Goal: Task Accomplishment & Management: Manage account settings

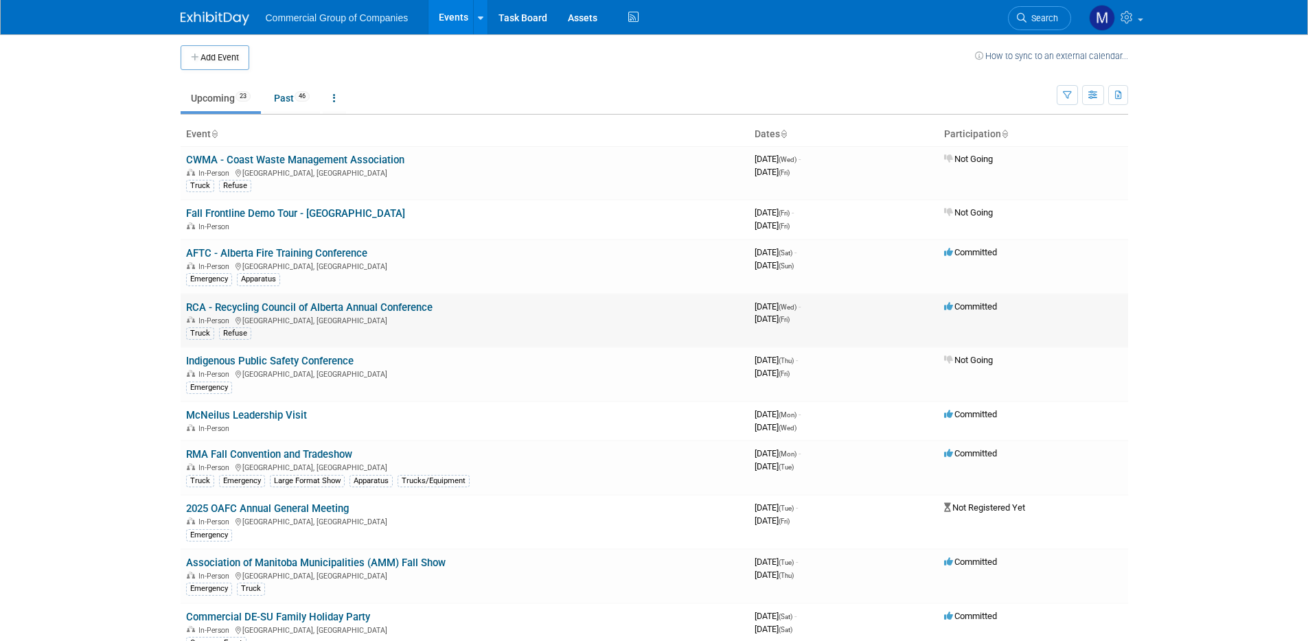
scroll to position [6, 0]
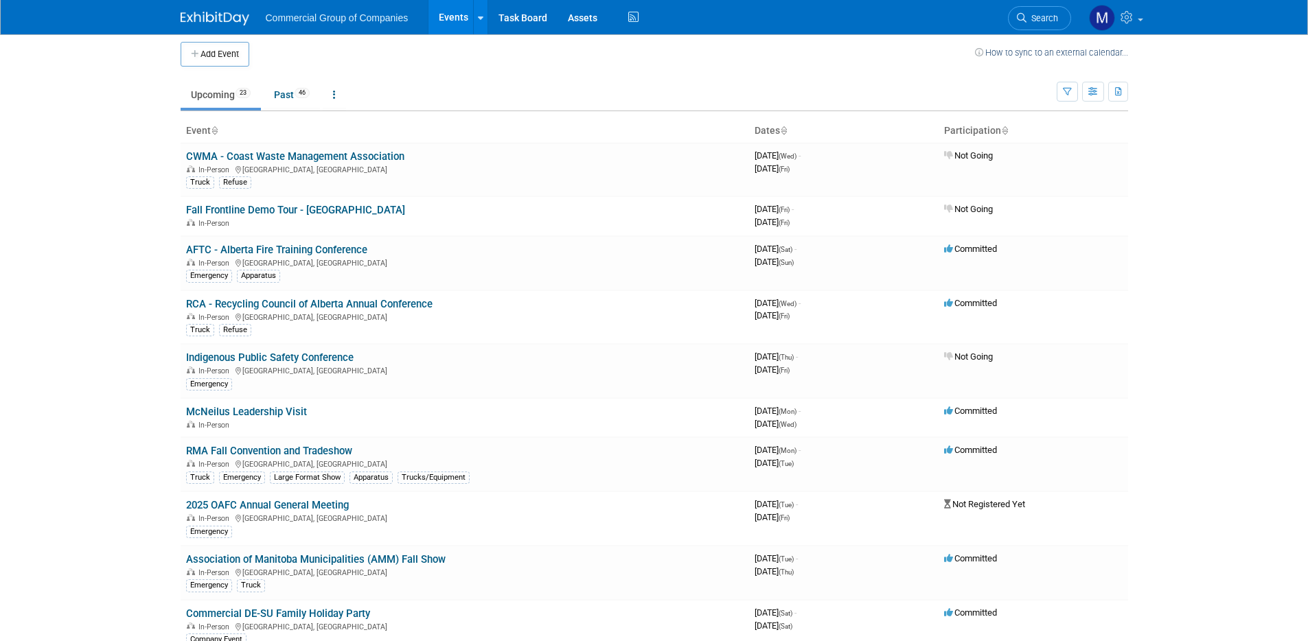
drag, startPoint x: 299, startPoint y: 249, endPoint x: 323, endPoint y: 253, distance: 25.0
click at [299, 249] on link "AFTC - Alberta Fire Training Conference" at bounding box center [276, 250] width 181 height 12
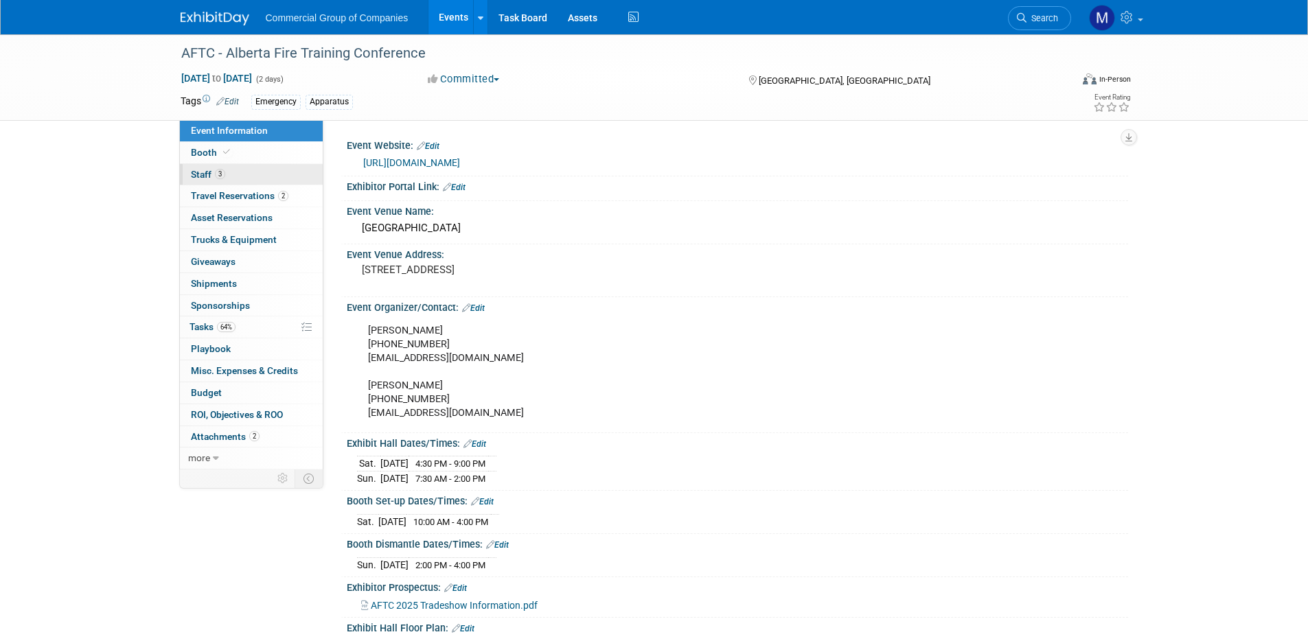
click at [203, 166] on link "3 Staff 3" at bounding box center [251, 174] width 143 height 21
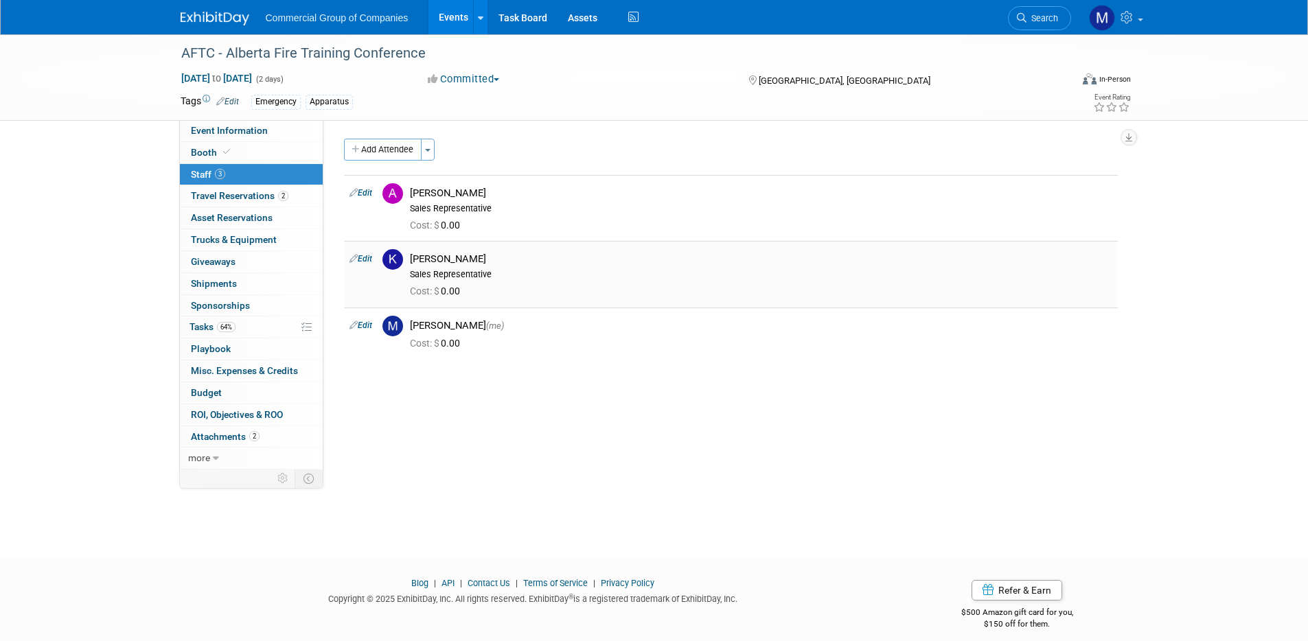
click at [355, 257] on icon at bounding box center [353, 258] width 8 height 14
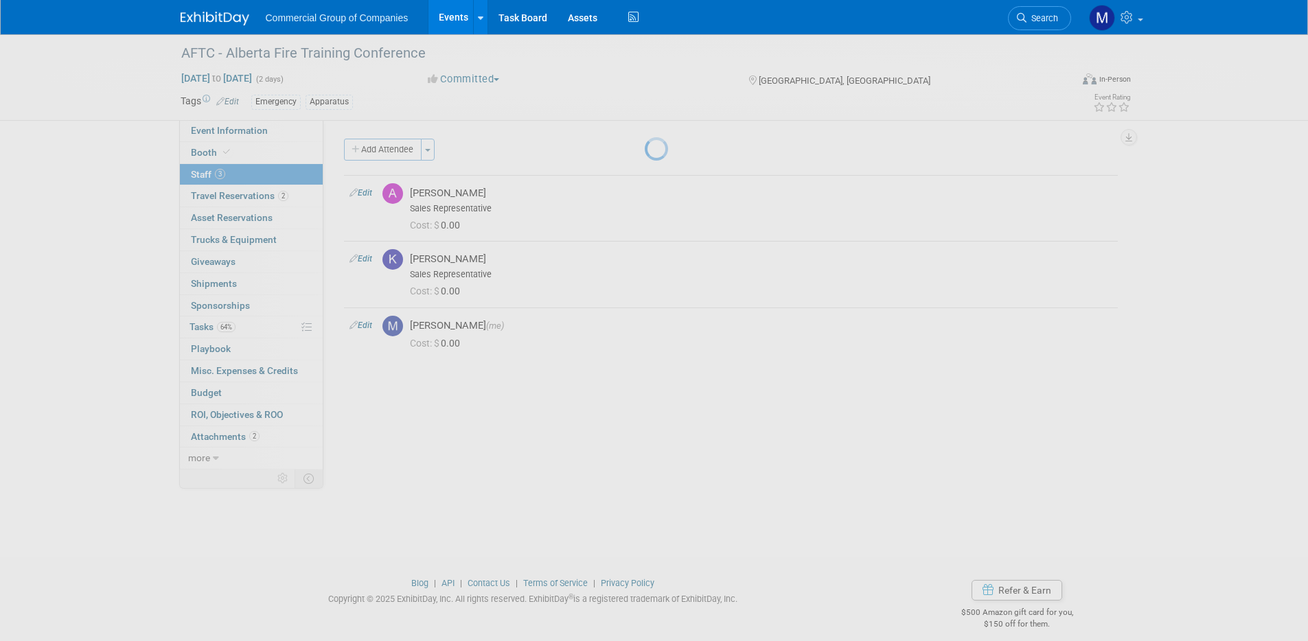
select select "66031f66-3eb5-4c35-aa69-d5a1bdd8f791"
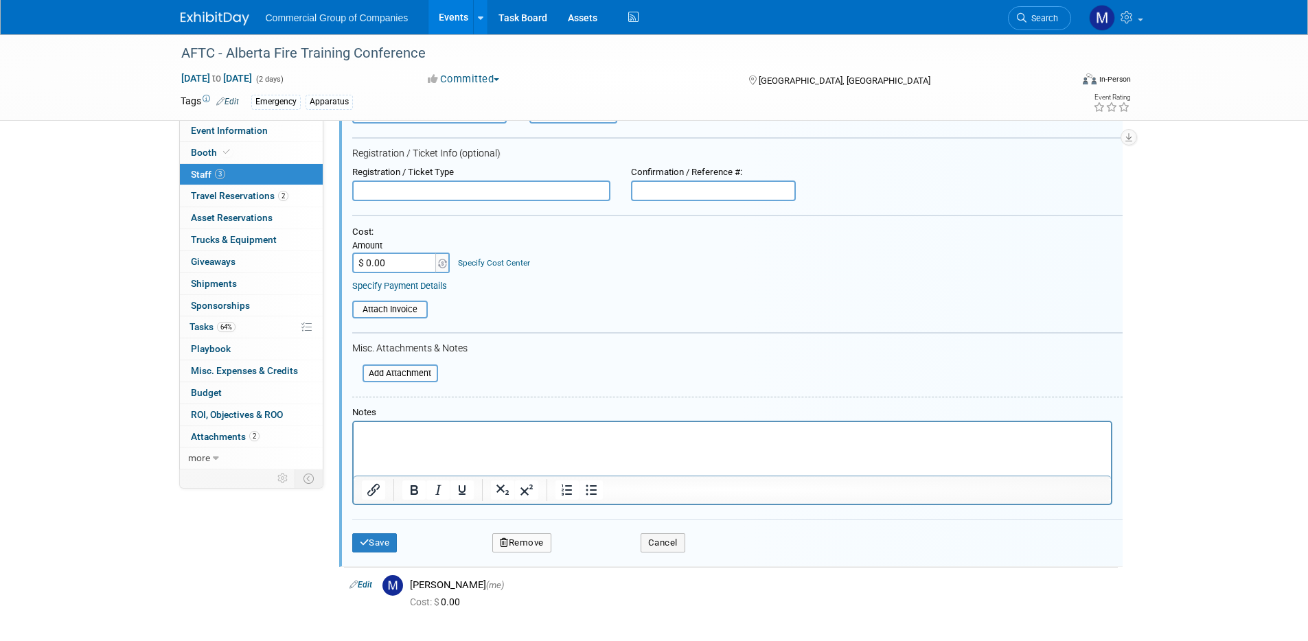
scroll to position [351, 0]
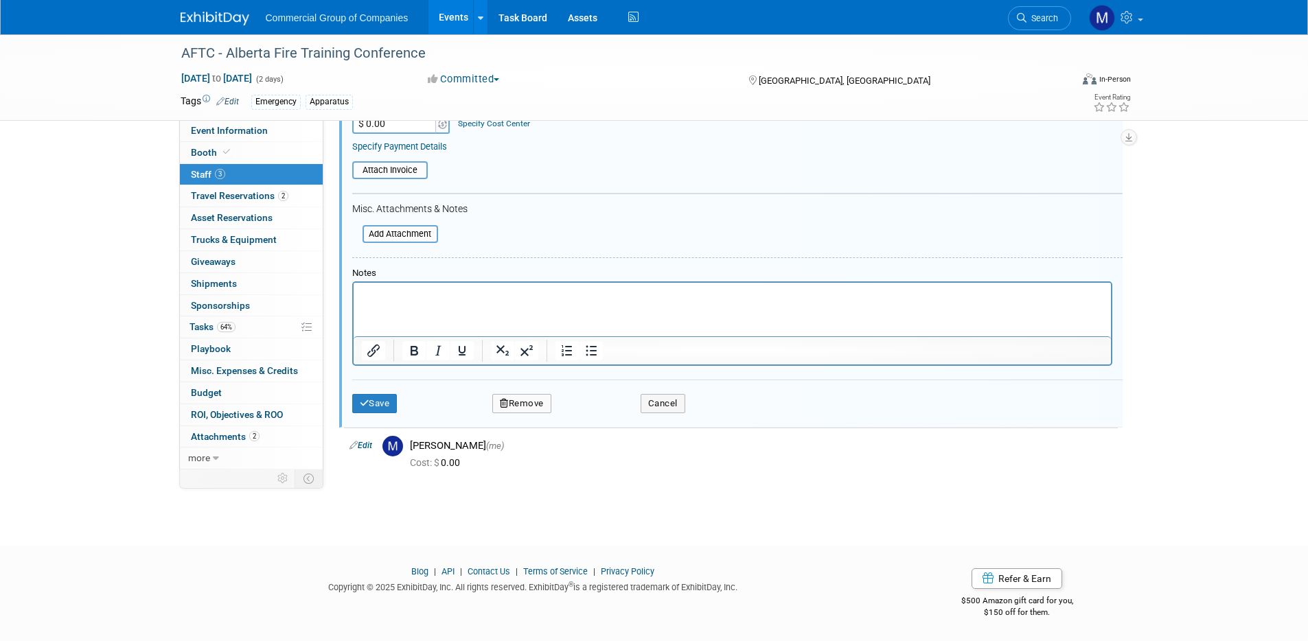
click at [521, 396] on button "Remove" at bounding box center [521, 403] width 59 height 19
click at [609, 415] on link "Yes" at bounding box center [597, 415] width 40 height 22
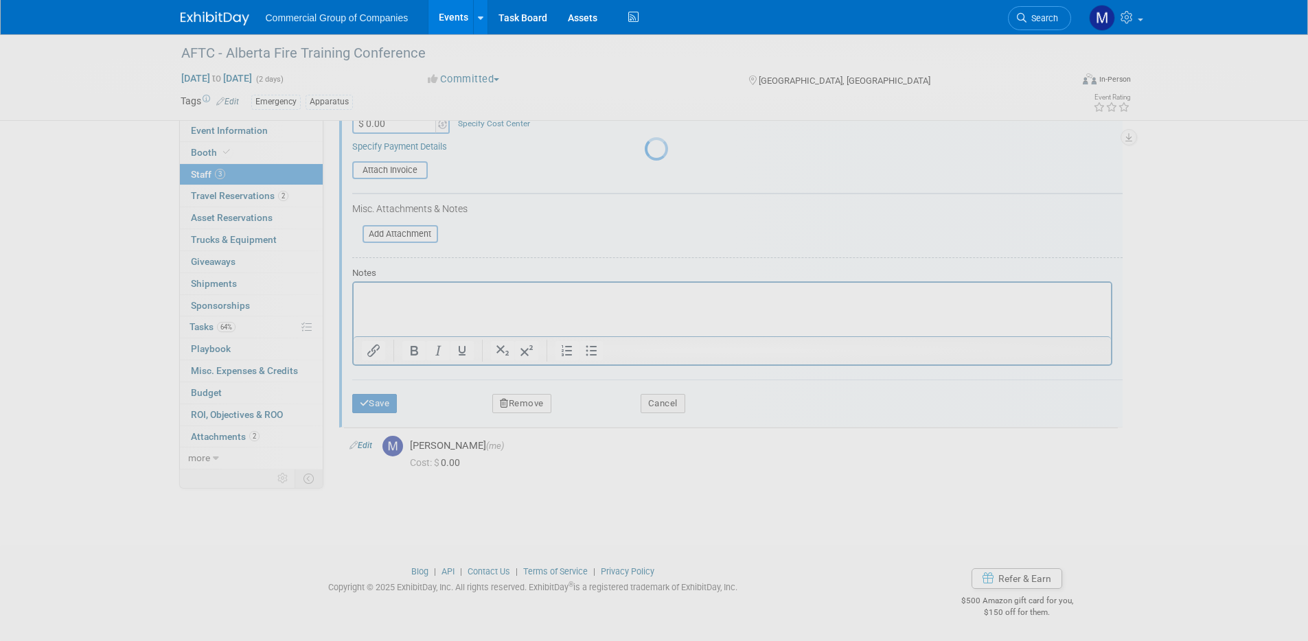
scroll to position [12, 0]
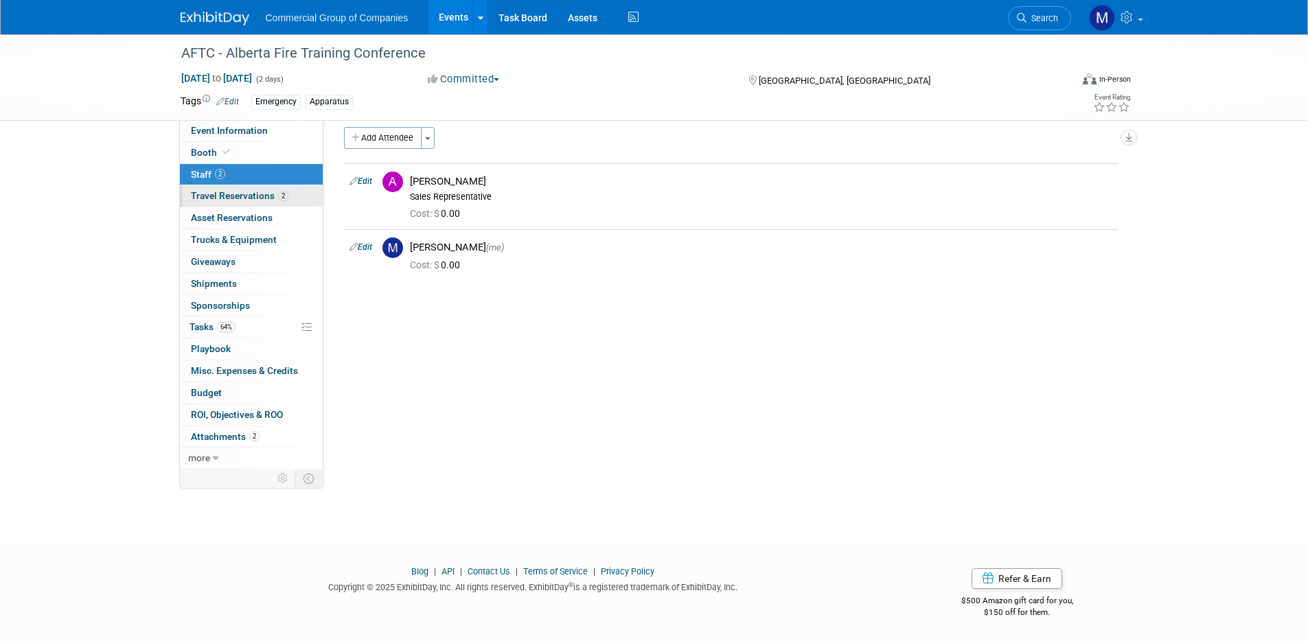
click at [249, 194] on span "Travel Reservations 2" at bounding box center [239, 195] width 97 height 11
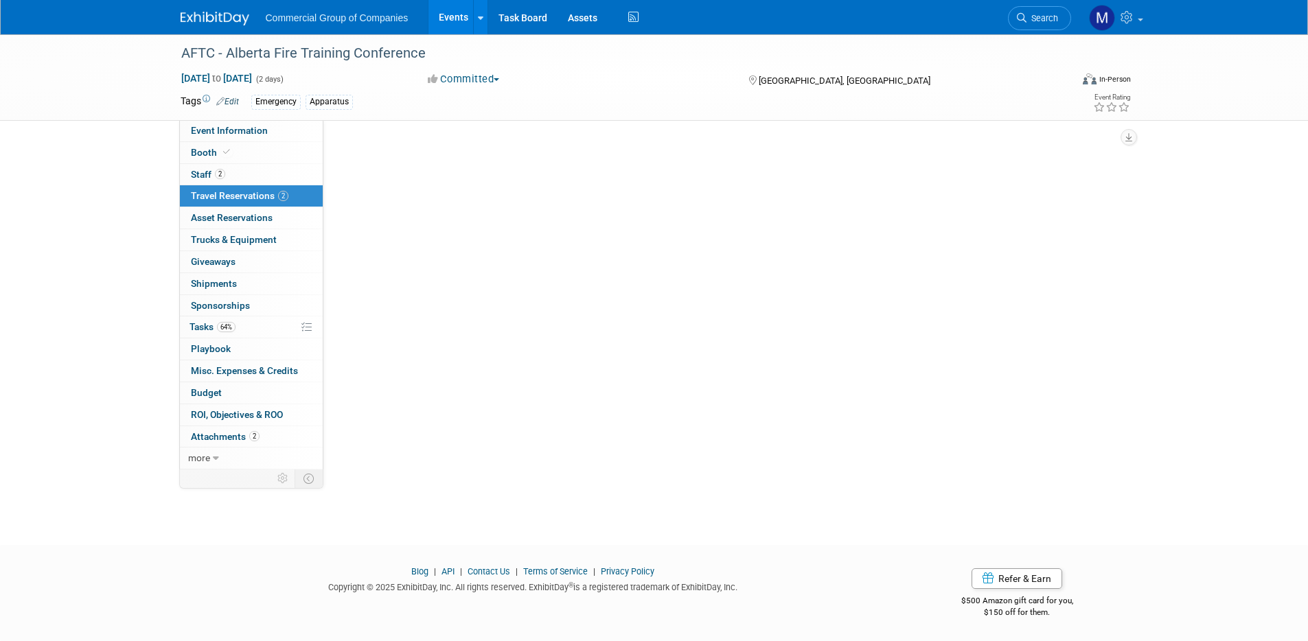
scroll to position [0, 0]
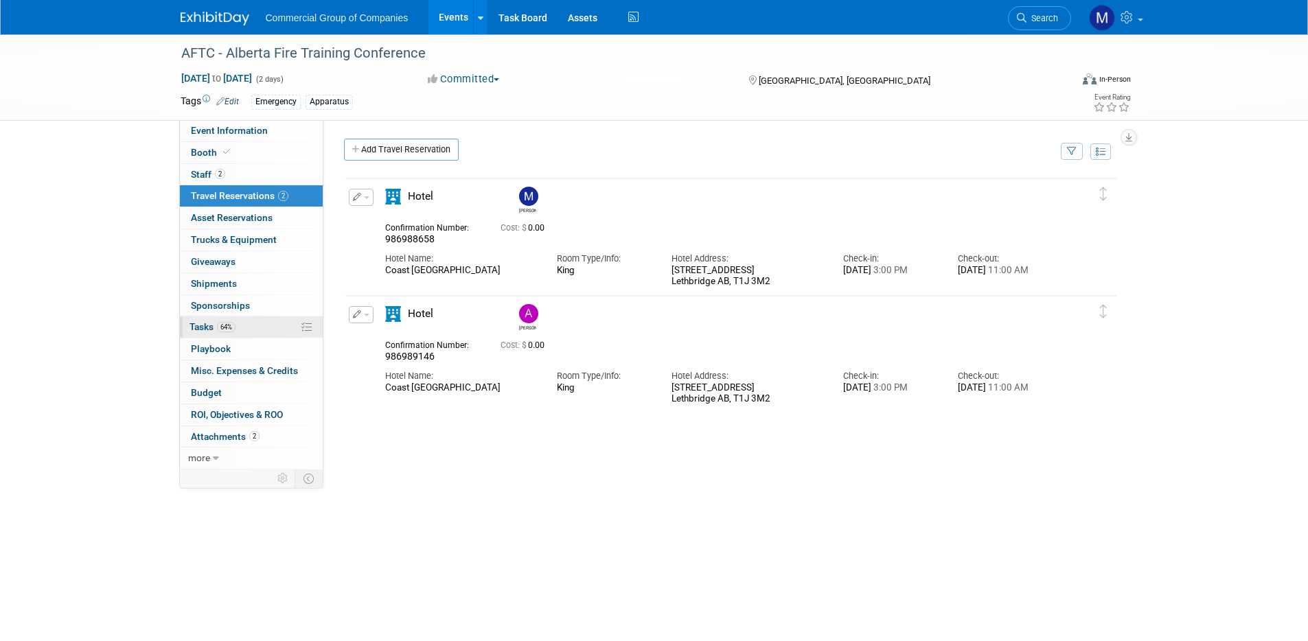
click at [194, 330] on span "Tasks 64%" at bounding box center [212, 326] width 46 height 11
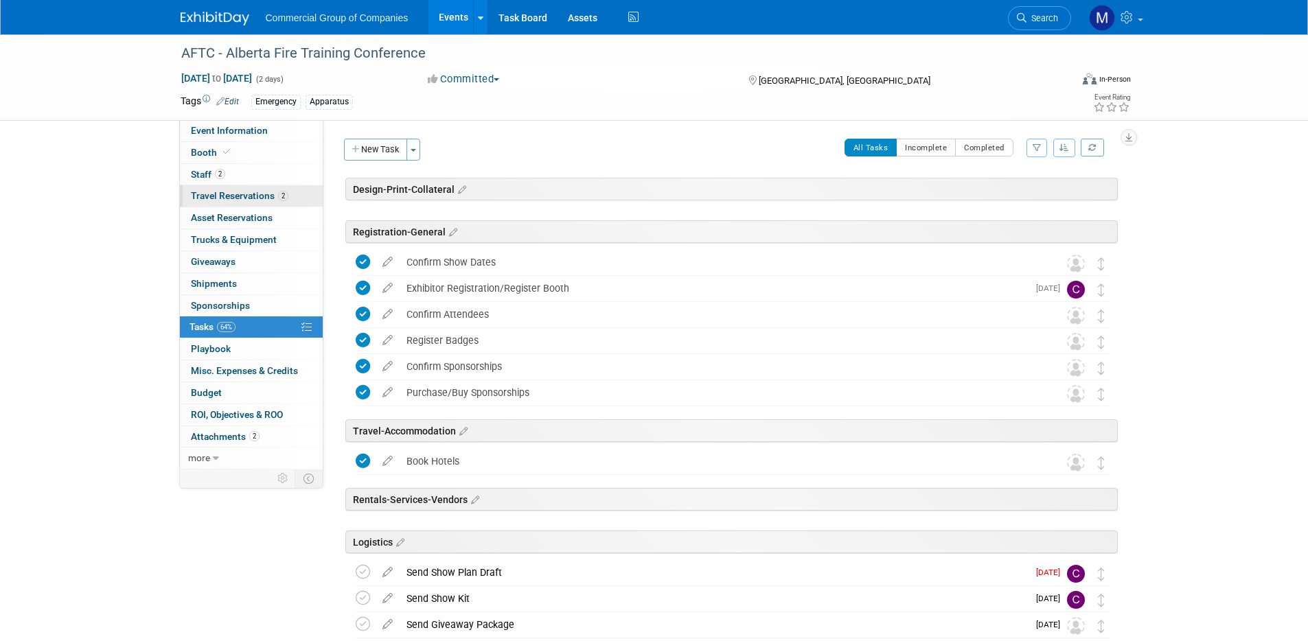
click at [233, 197] on span "Travel Reservations 2" at bounding box center [239, 195] width 97 height 11
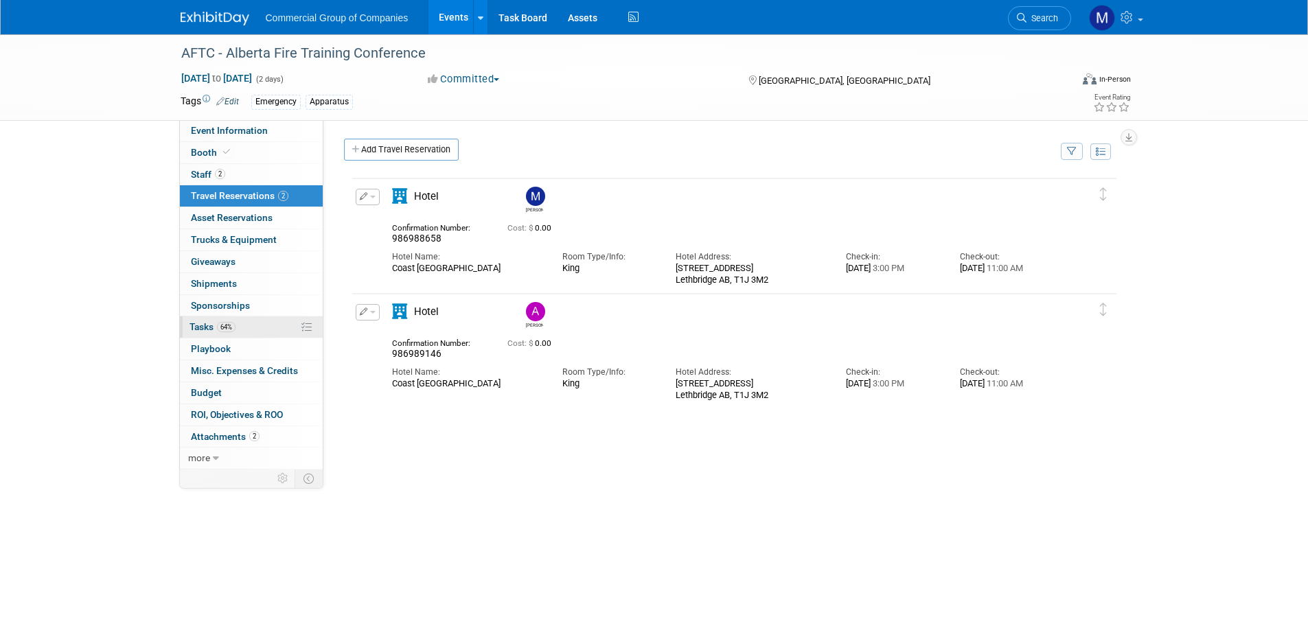
click at [203, 329] on span "Tasks 64%" at bounding box center [212, 326] width 46 height 11
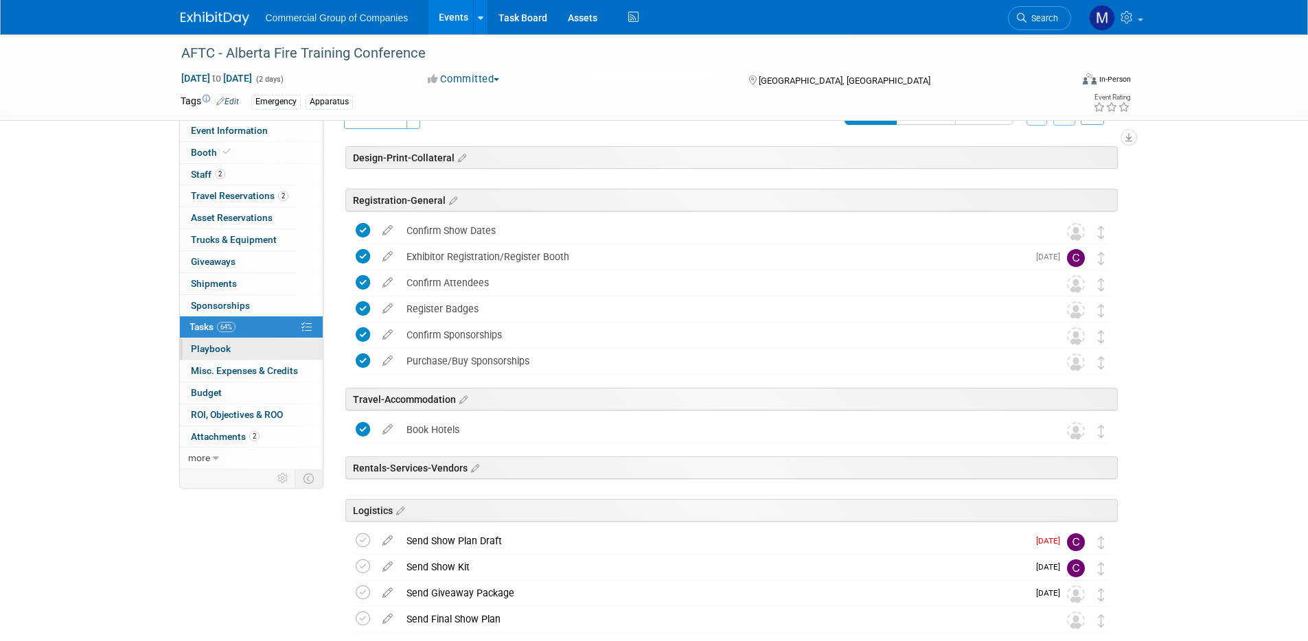
scroll to position [193, 0]
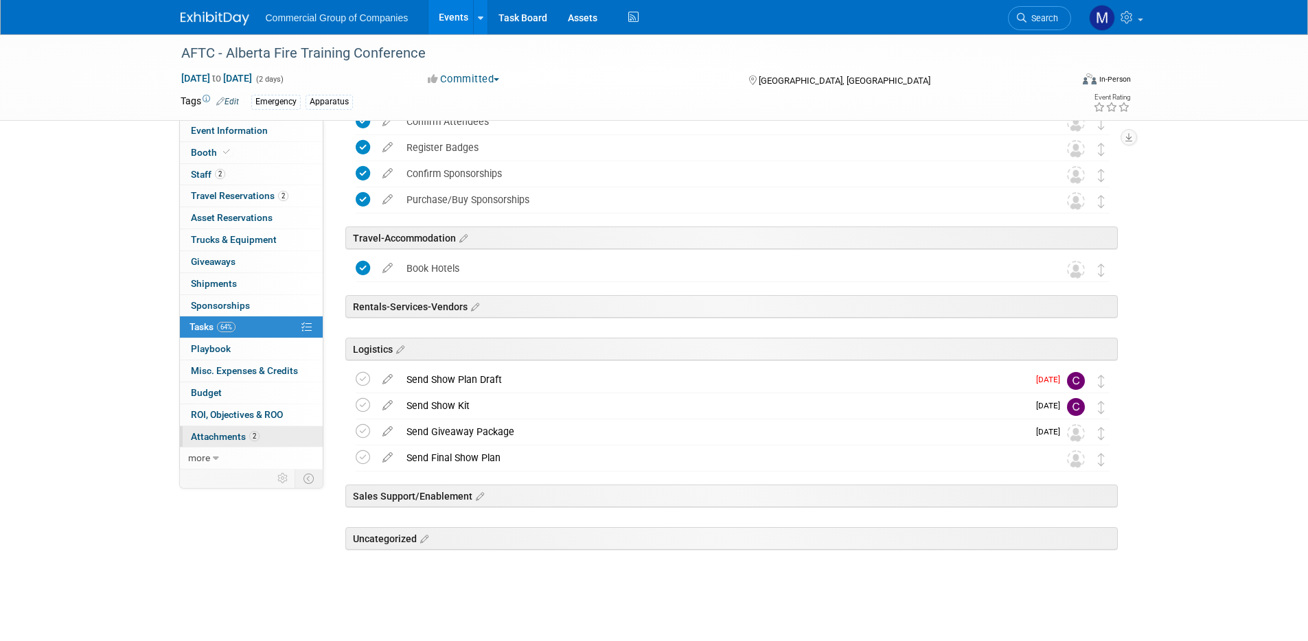
click at [227, 437] on span "Attachments 2" at bounding box center [225, 436] width 69 height 11
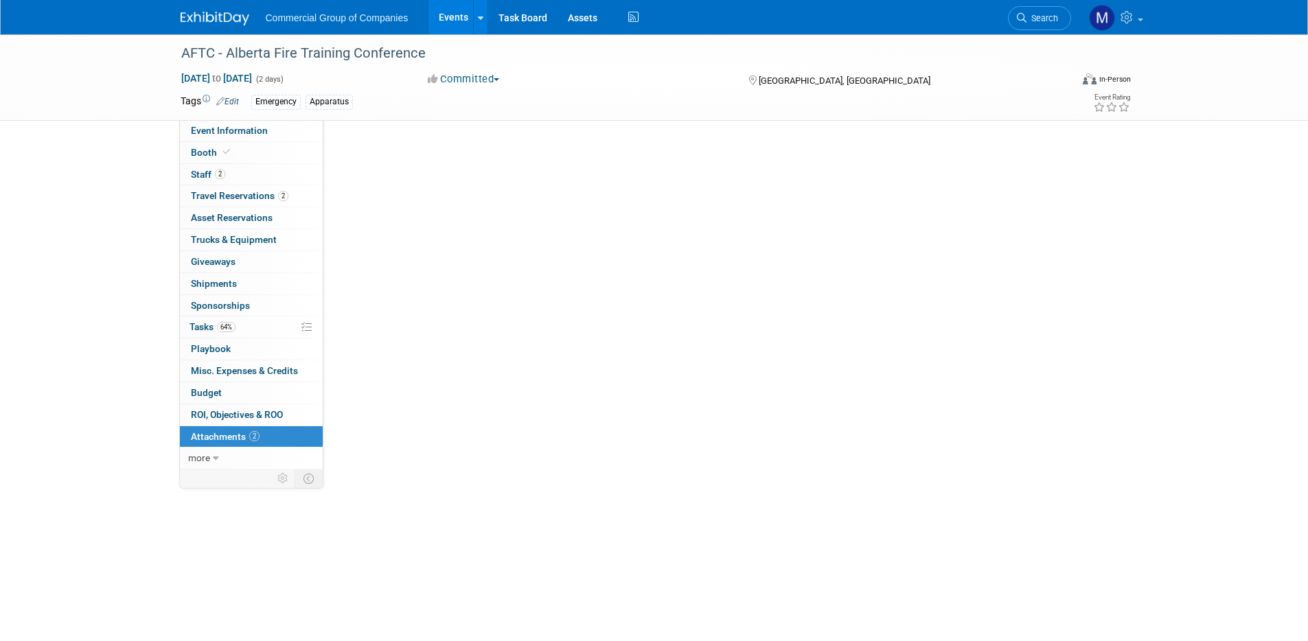
scroll to position [0, 0]
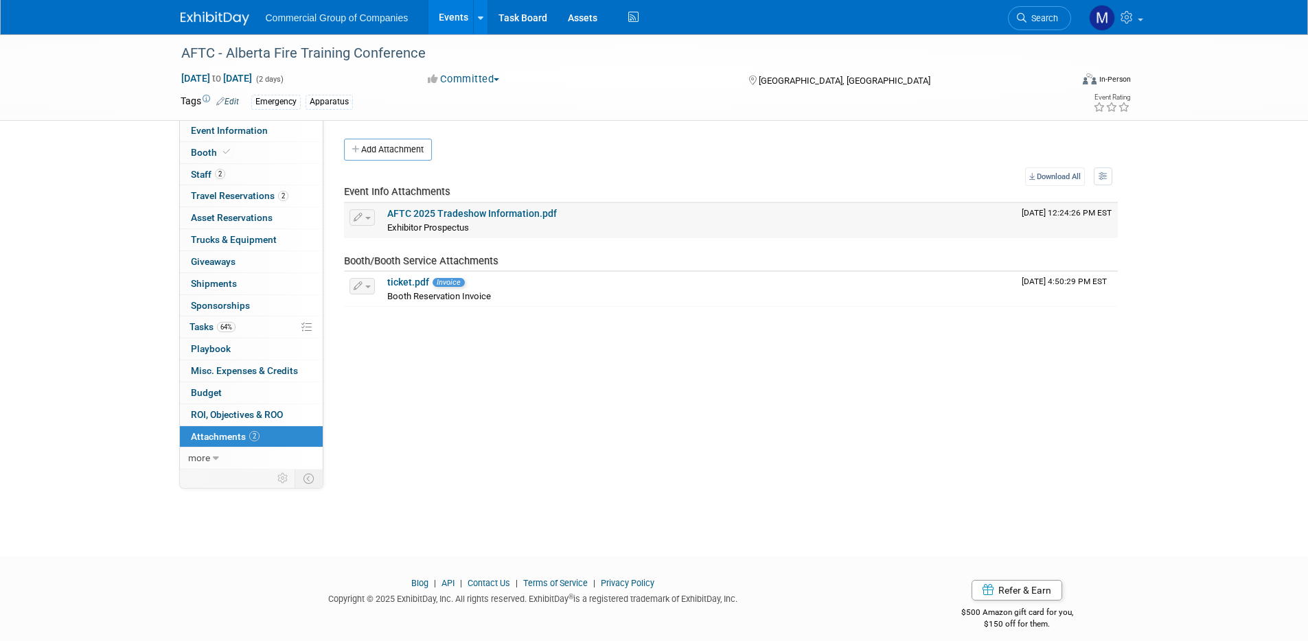
click at [526, 214] on link "AFTC 2025 Tradeshow Information.pdf" at bounding box center [472, 213] width 170 height 11
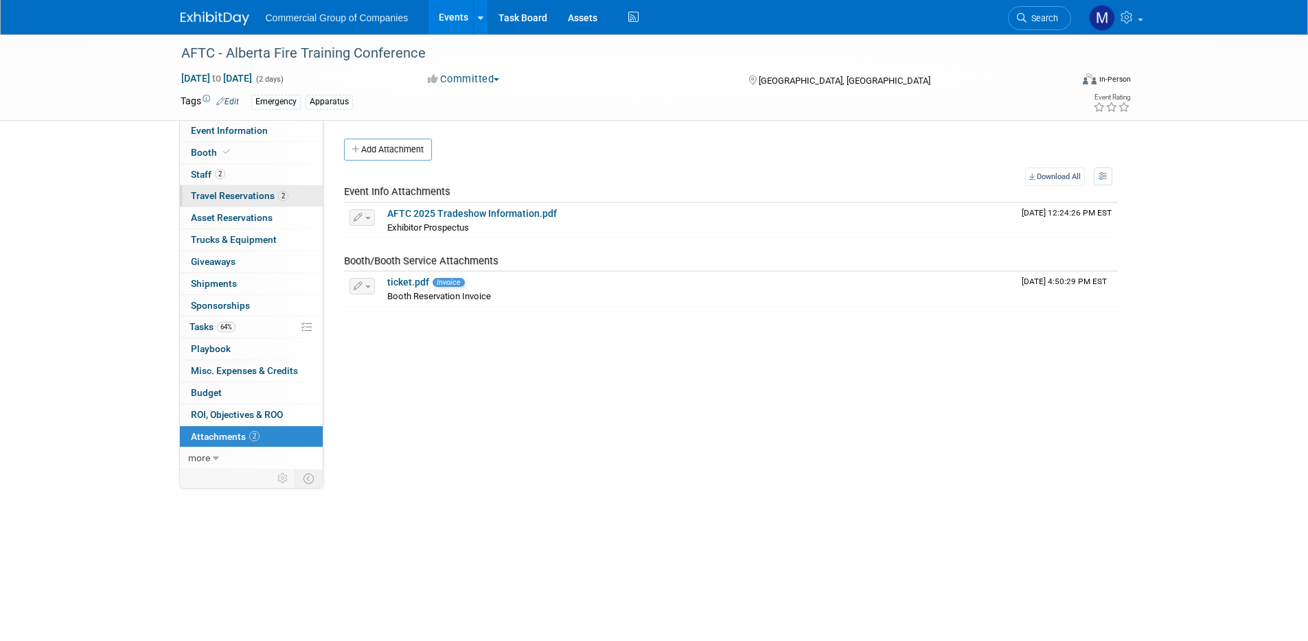
click at [249, 194] on span "Travel Reservations 2" at bounding box center [239, 195] width 97 height 11
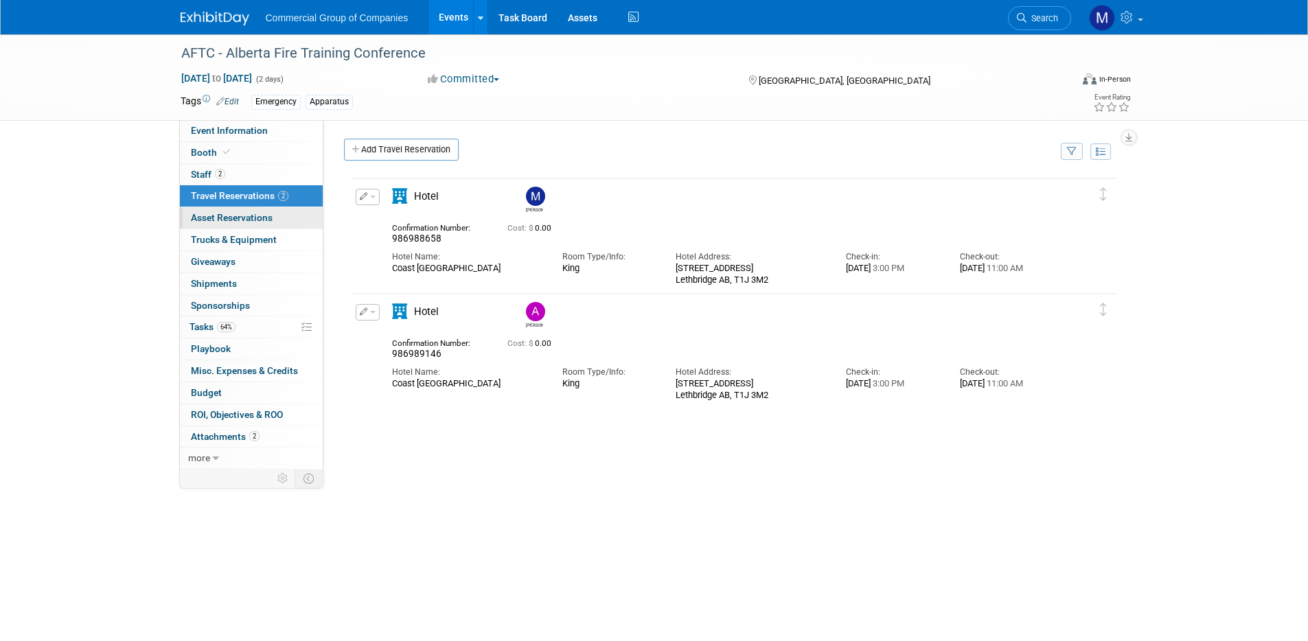
click at [253, 219] on span "Asset Reservations 0" at bounding box center [232, 217] width 82 height 11
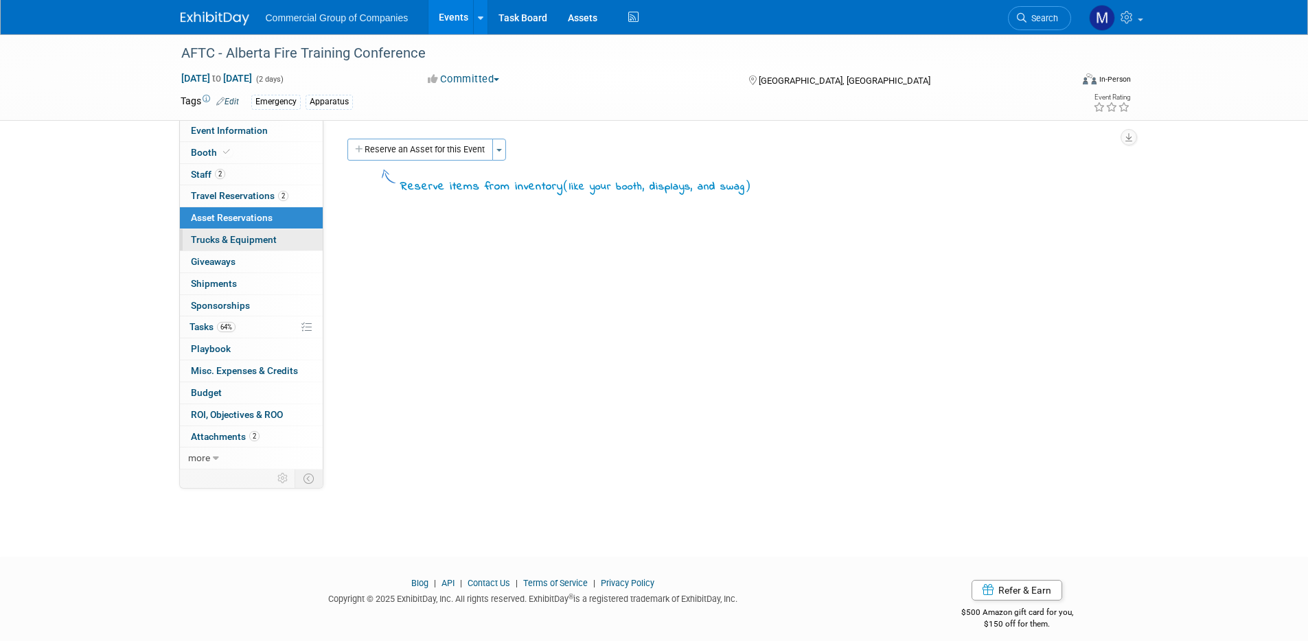
click at [246, 237] on span "Trucks & Equipment" at bounding box center [234, 239] width 86 height 11
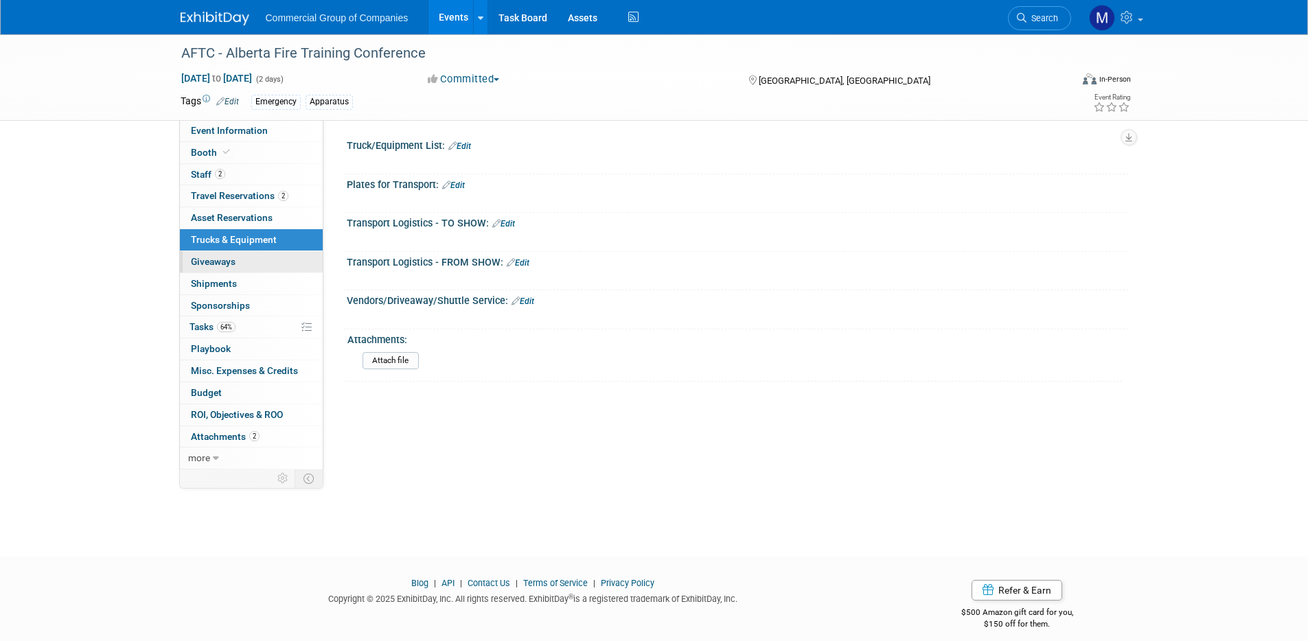
click at [240, 261] on link "0 Giveaways 0" at bounding box center [251, 261] width 143 height 21
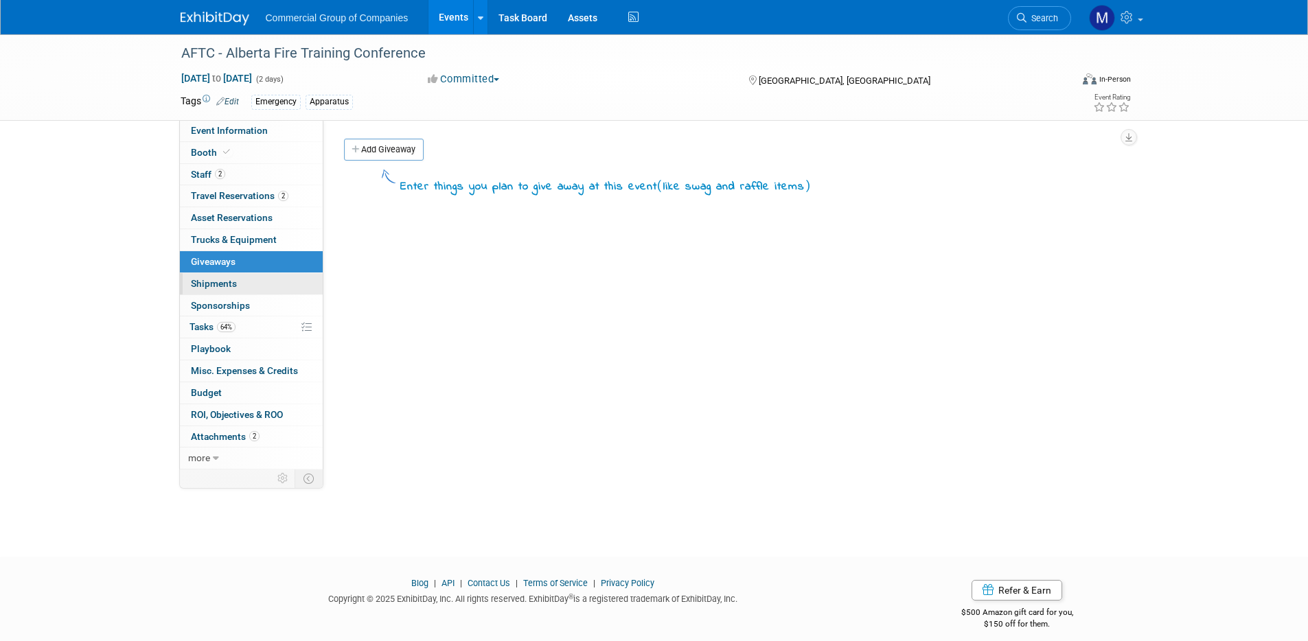
click at [247, 291] on link "0 Shipments 0" at bounding box center [251, 283] width 143 height 21
click at [246, 306] on span "Sponsorships 0" at bounding box center [220, 305] width 59 height 11
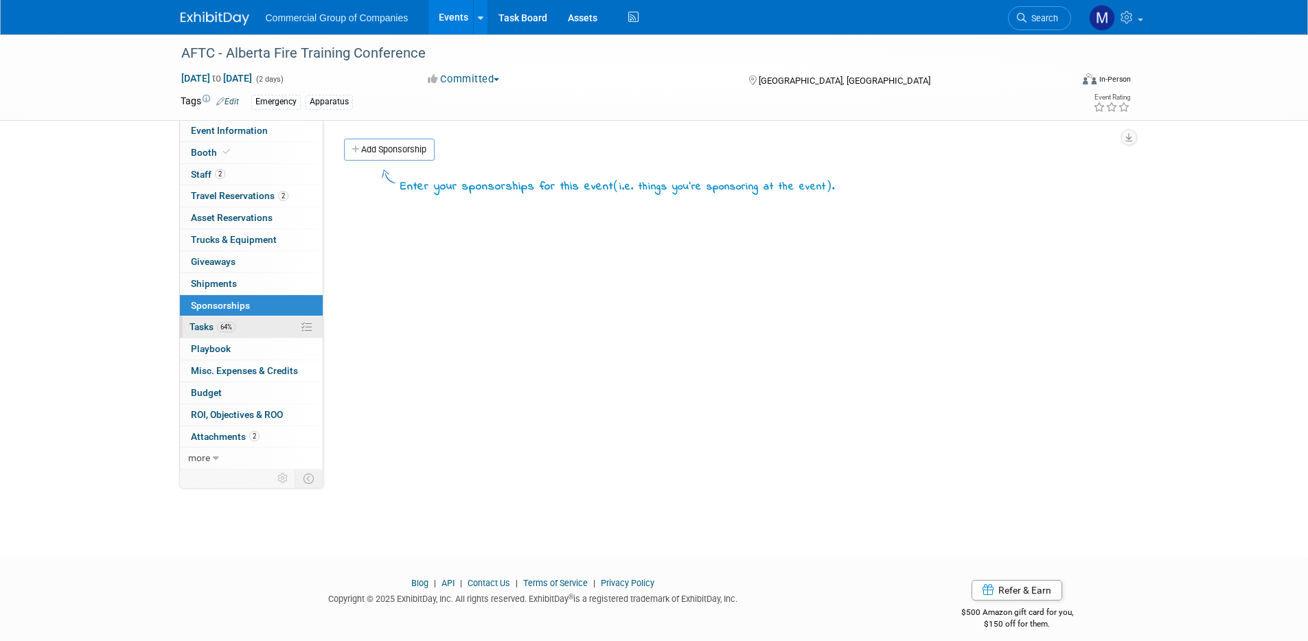
click at [240, 327] on link "64% Tasks 64%" at bounding box center [251, 326] width 143 height 21
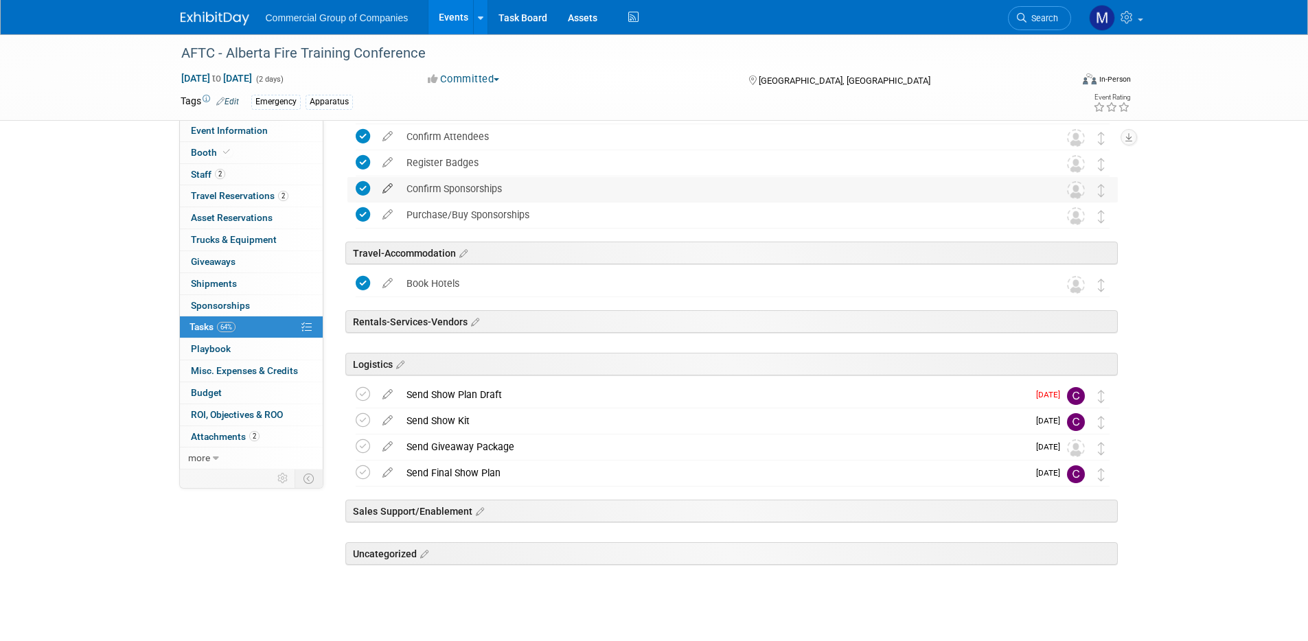
scroll to position [193, 0]
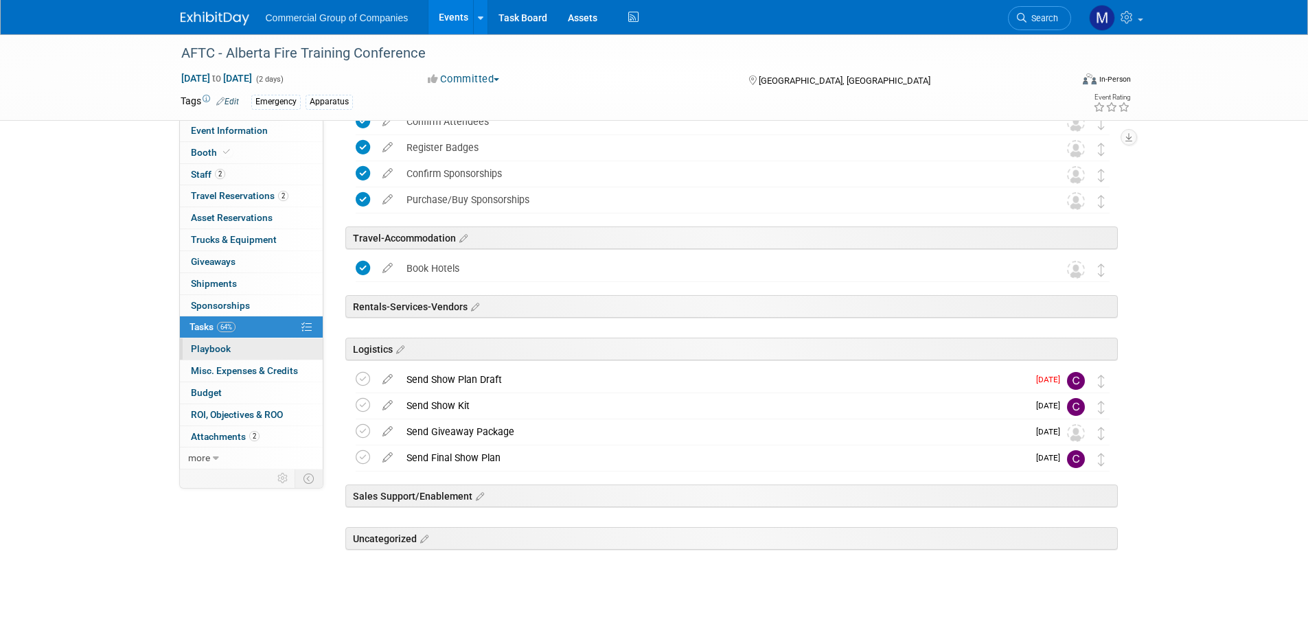
click at [258, 350] on link "0 Playbook 0" at bounding box center [251, 348] width 143 height 21
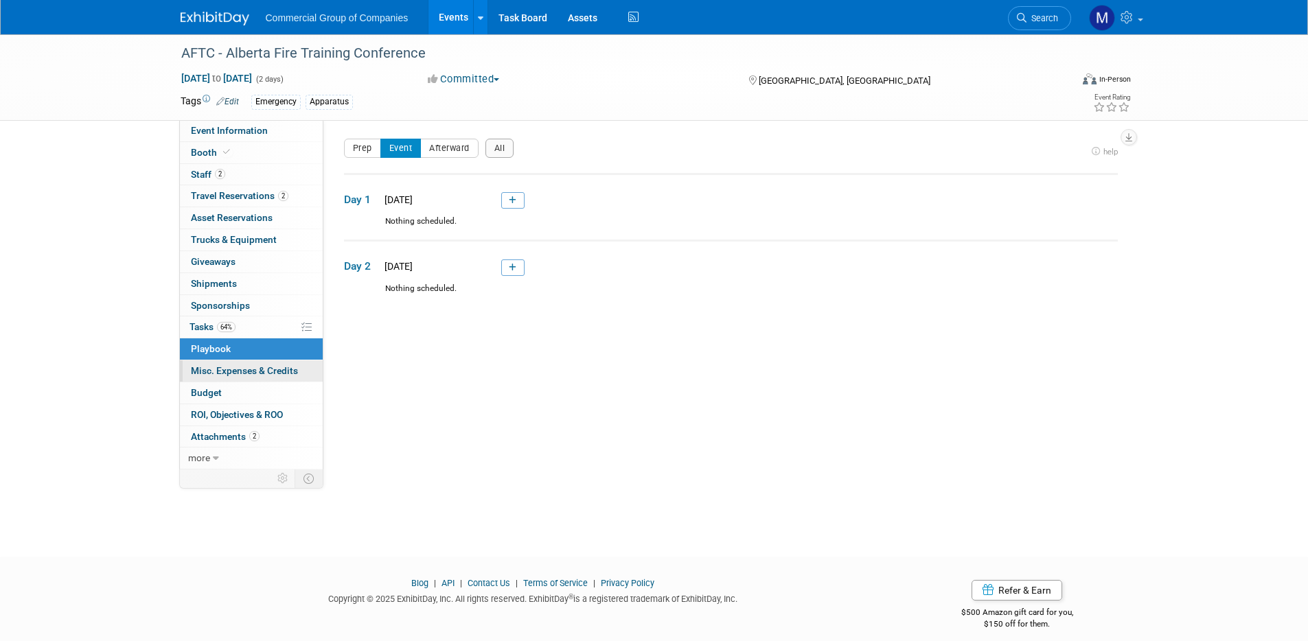
click at [257, 372] on span "Misc. Expenses & Credits 0" at bounding box center [244, 370] width 107 height 11
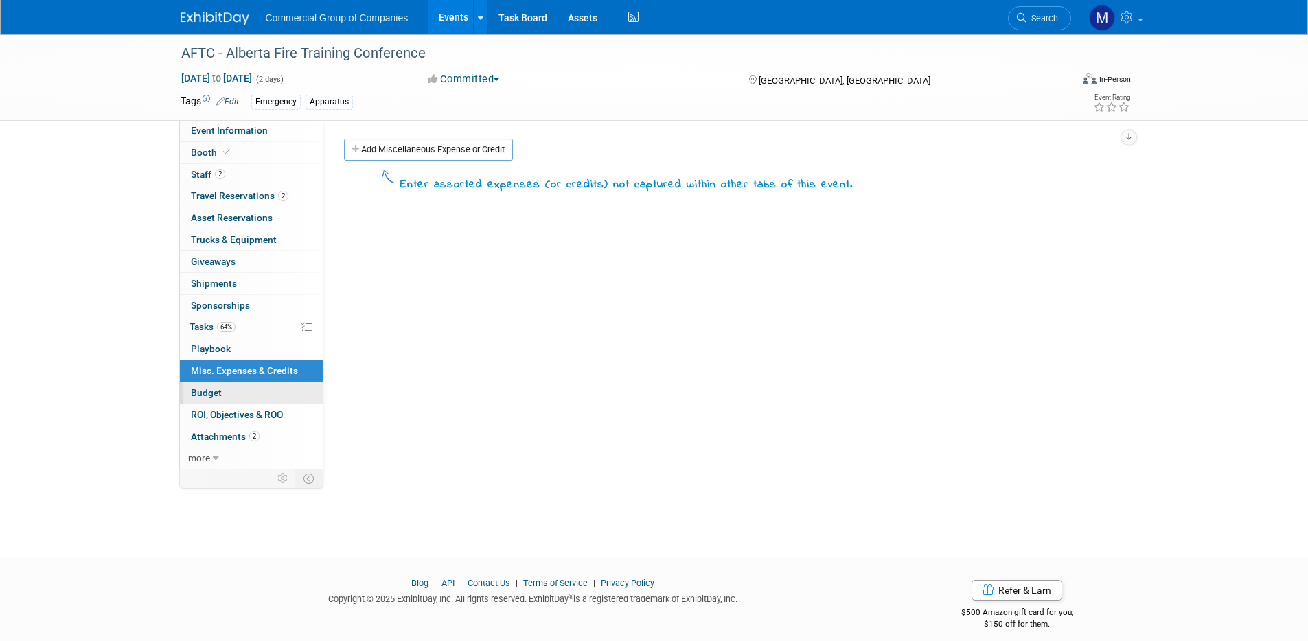
click at [248, 391] on link "Budget" at bounding box center [251, 392] width 143 height 21
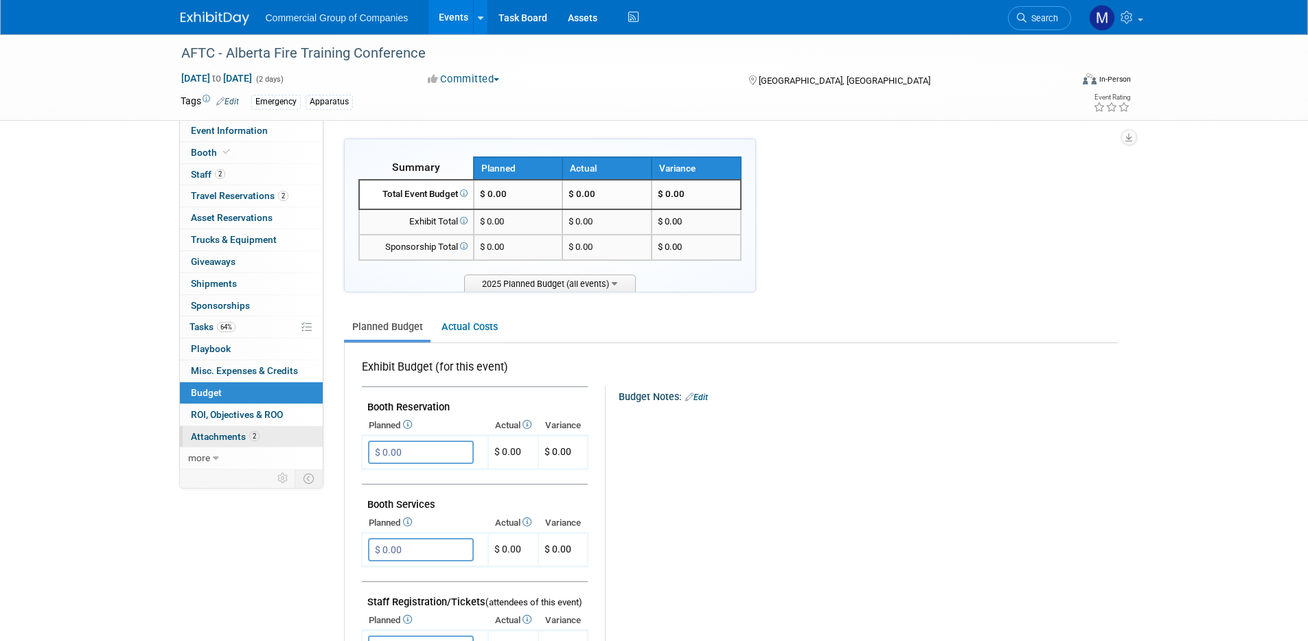
click at [242, 433] on span "Attachments 2" at bounding box center [225, 436] width 69 height 11
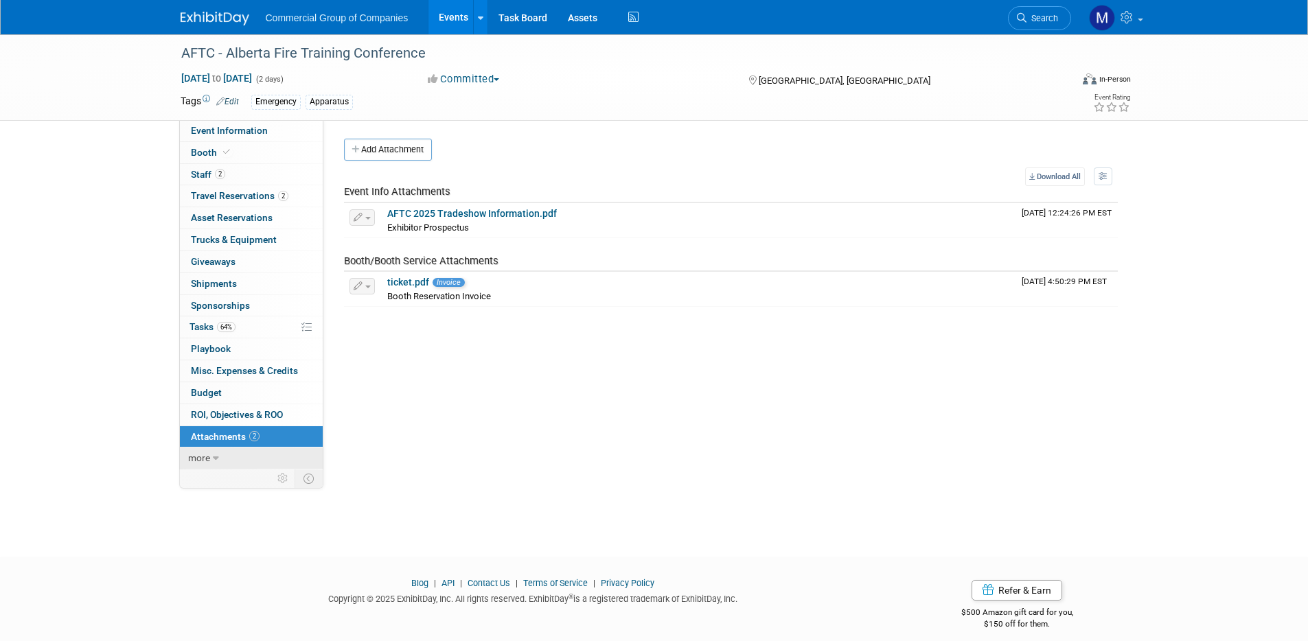
click at [209, 454] on link "more" at bounding box center [251, 458] width 143 height 21
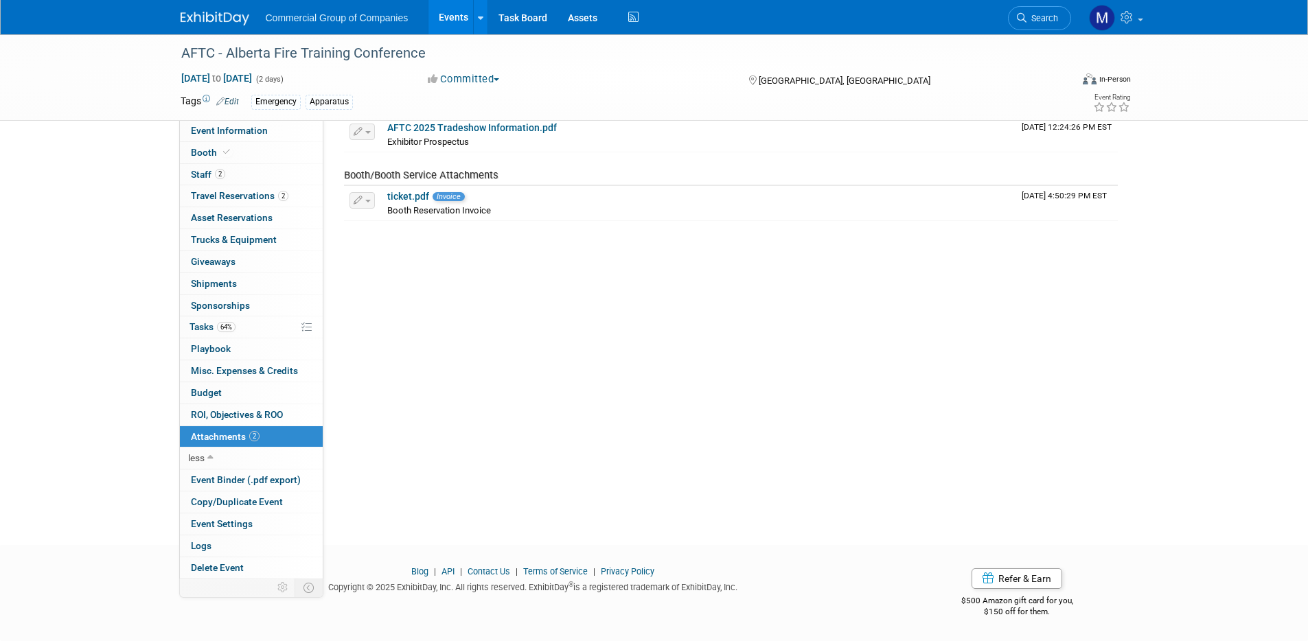
click at [51, 385] on div "AFTC - Alberta Fire Training Conference Oct 18, 2025 to Oct 19, 2025 (2 days) O…" at bounding box center [654, 235] width 1308 height 572
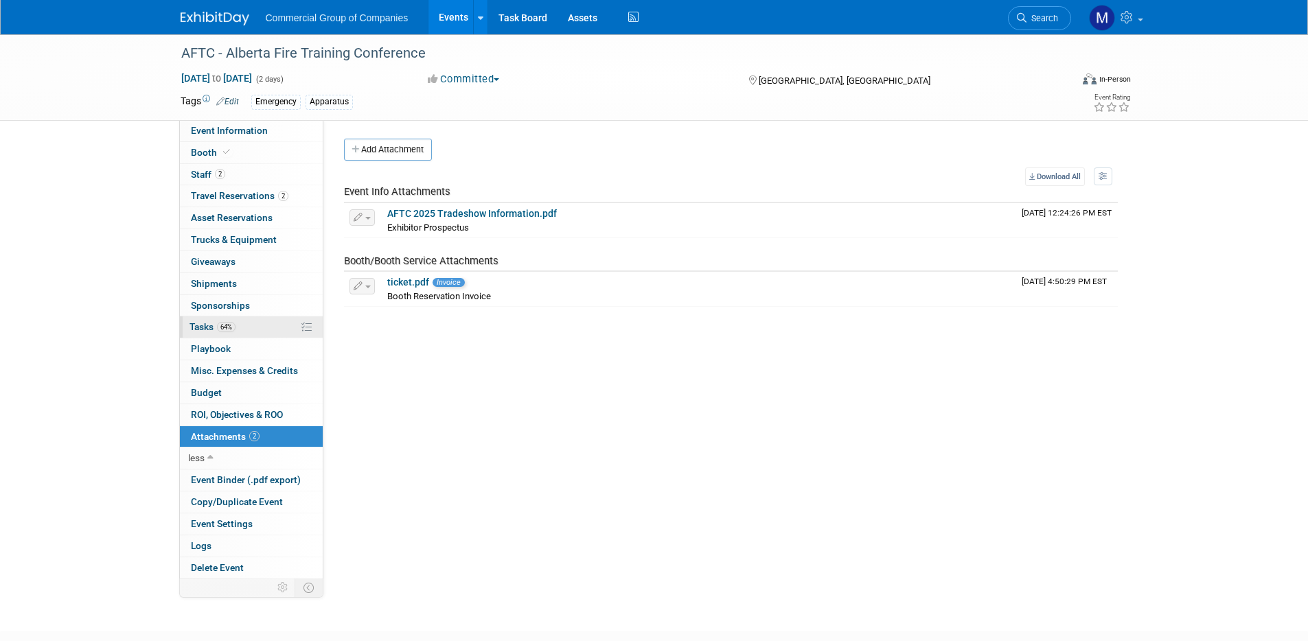
click at [259, 327] on link "64% Tasks 64%" at bounding box center [251, 326] width 143 height 21
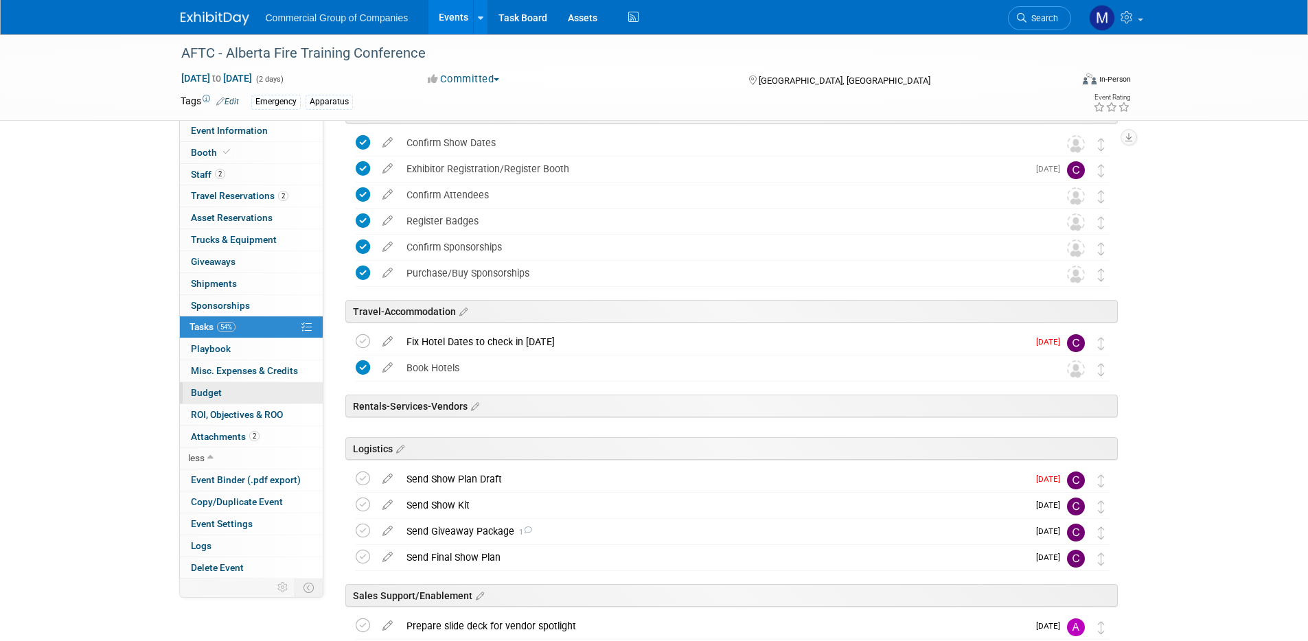
scroll to position [60, 0]
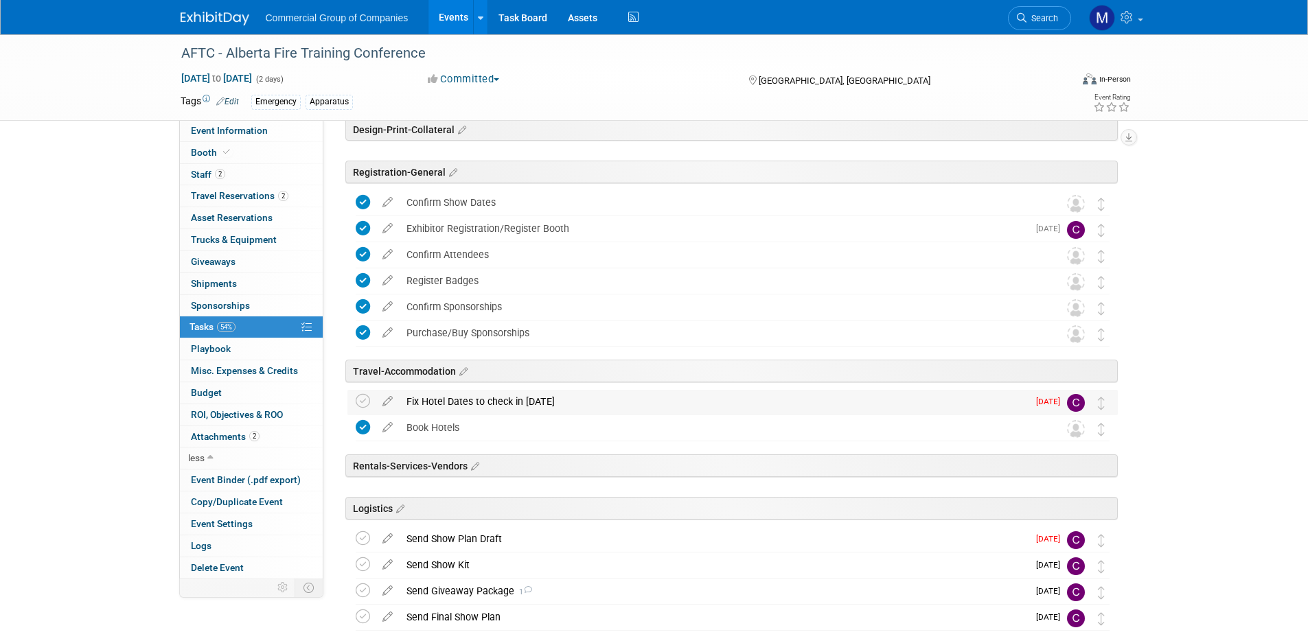
click at [508, 401] on div "Fix Hotel Dates to check in Friday" at bounding box center [714, 401] width 628 height 23
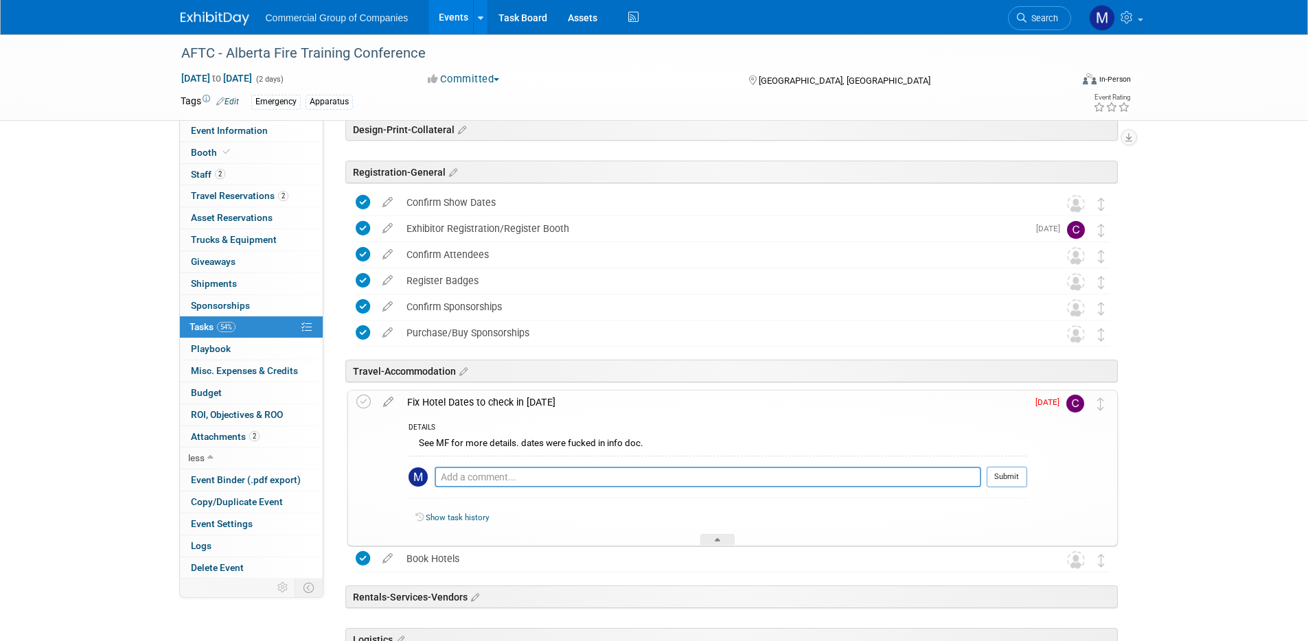
click at [514, 402] on div "Fix Hotel Dates to check in Friday" at bounding box center [713, 402] width 627 height 23
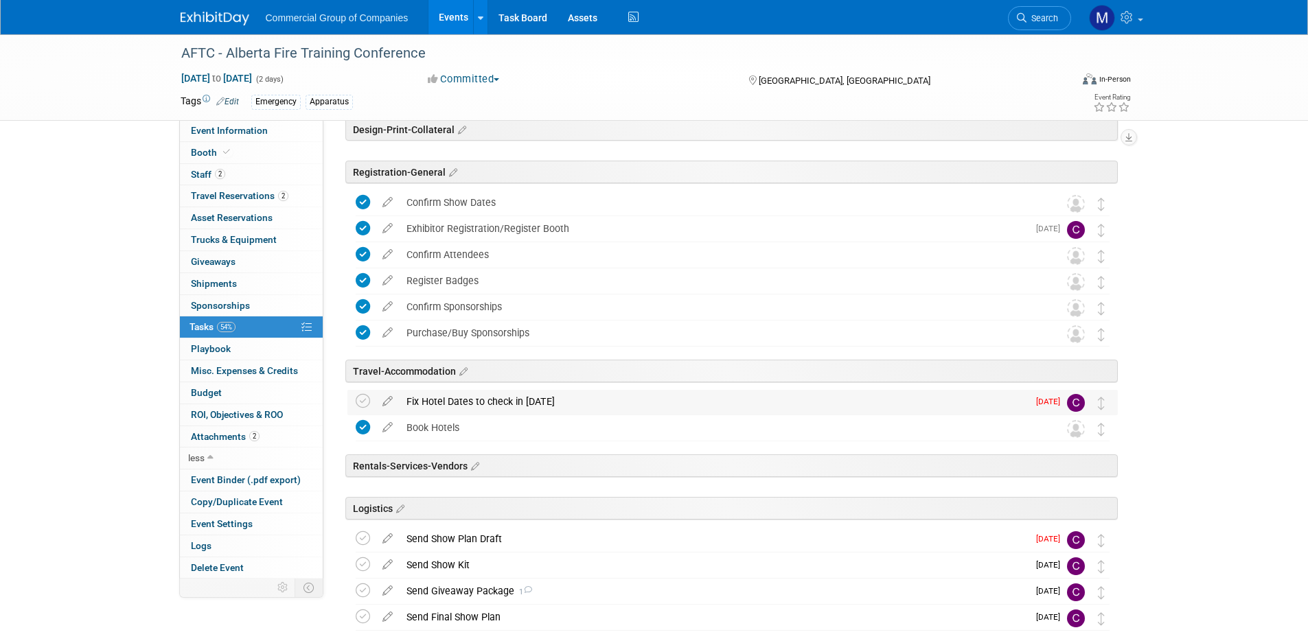
click at [514, 402] on div "Fix Hotel Dates to check in Friday" at bounding box center [714, 401] width 628 height 23
